Goal: Transaction & Acquisition: Purchase product/service

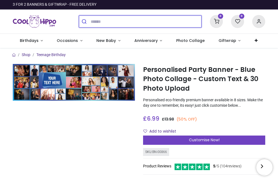
click at [105, 20] on input "search" at bounding box center [146, 21] width 111 height 12
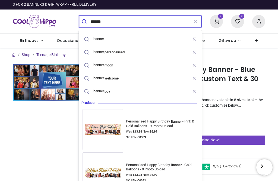
type input "******"
click at [85, 21] on button "submit" at bounding box center [85, 21] width 12 height 12
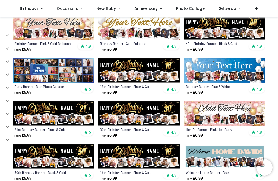
scroll to position [69, 0]
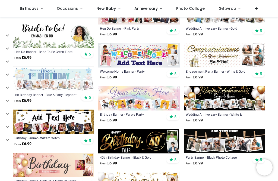
scroll to position [707, 0]
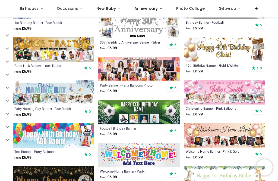
scroll to position [1506, 0]
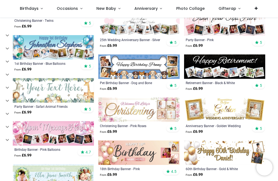
scroll to position [949, 0]
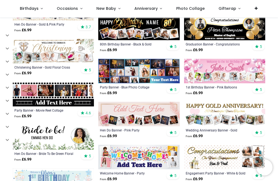
scroll to position [601, 0]
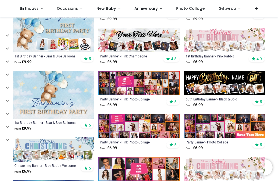
scroll to position [294, 0]
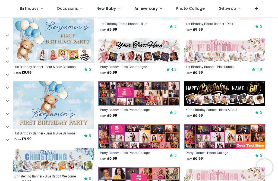
scroll to position [283, 0]
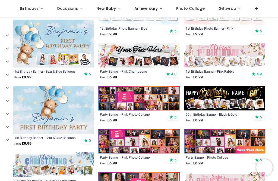
scroll to position [277, 0]
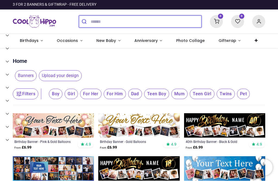
click at [101, 23] on input "search" at bounding box center [146, 21] width 111 height 12
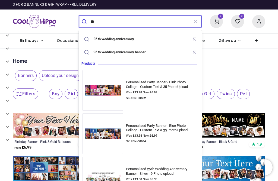
type input "*"
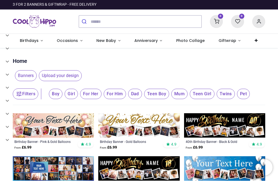
click at [33, 44] on link "Birthdays" at bounding box center [31, 41] width 37 height 14
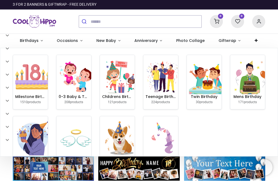
click at [71, 42] on span "Occasions" at bounding box center [67, 40] width 21 height 5
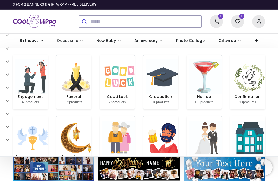
click at [61, 170] on img at bounding box center [53, 168] width 81 height 24
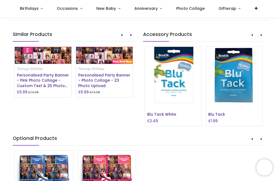
scroll to position [443, 0]
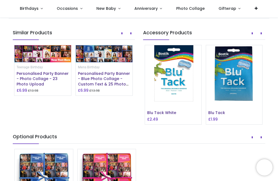
click at [107, 62] on img at bounding box center [104, 53] width 57 height 17
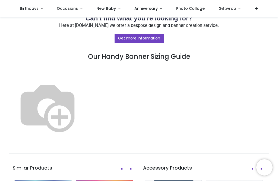
scroll to position [309, 0]
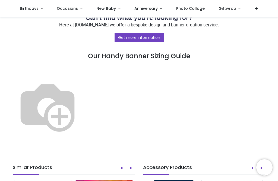
click at [82, 78] on img at bounding box center [48, 106] width 70 height 70
click at [82, 84] on img at bounding box center [48, 106] width 70 height 70
click at [82, 92] on img at bounding box center [48, 106] width 70 height 70
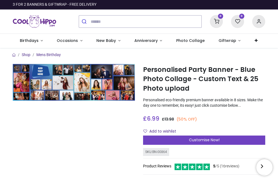
scroll to position [0, 0]
